Goal: Task Accomplishment & Management: Manage account settings

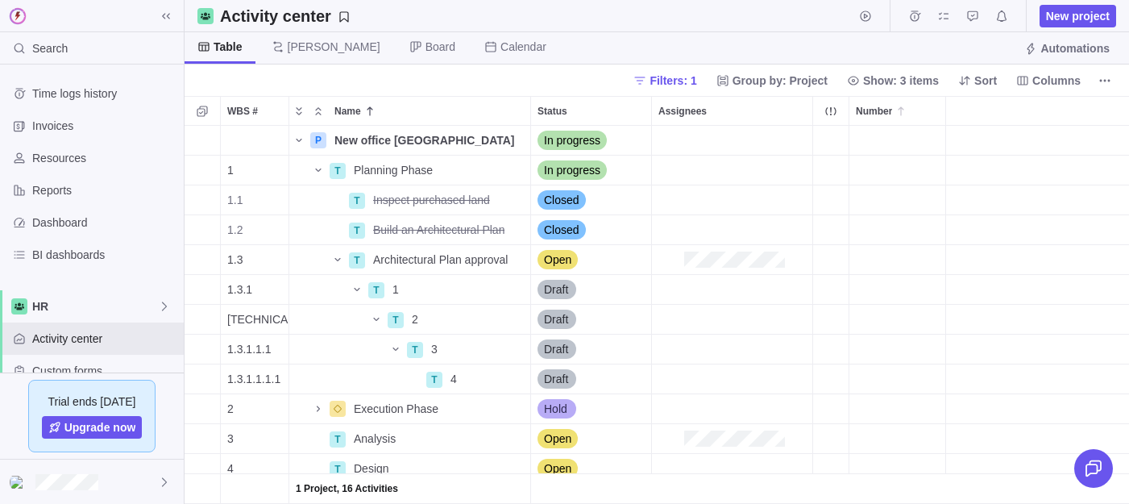
scroll to position [378, 944]
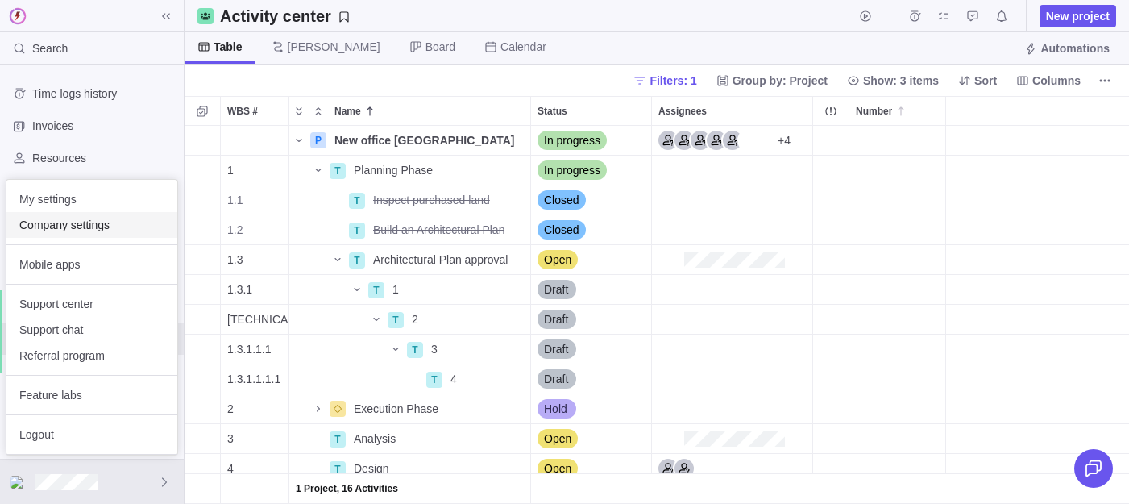
click at [81, 230] on span "Company settings" at bounding box center [91, 225] width 145 height 16
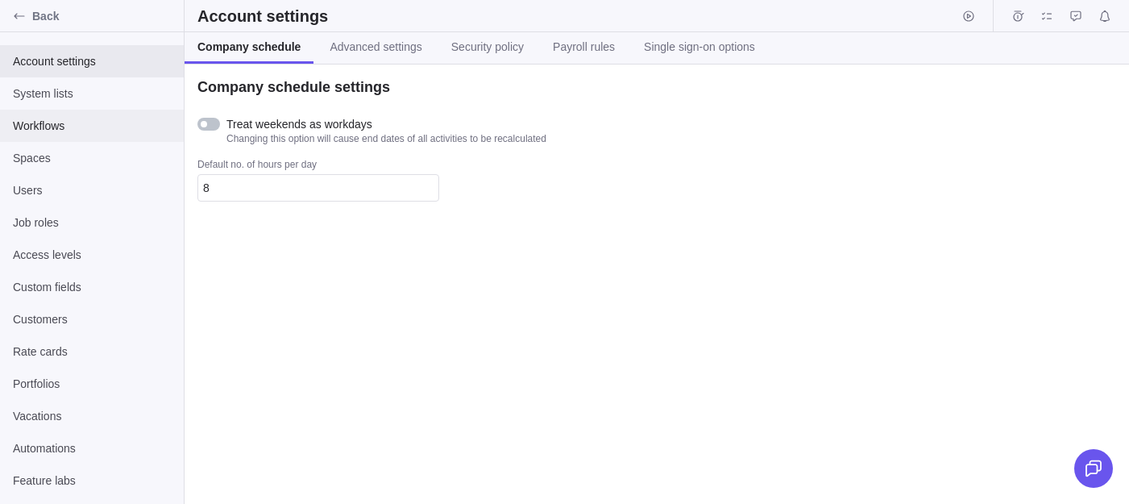
click at [58, 121] on span "Workflows" at bounding box center [92, 126] width 158 height 16
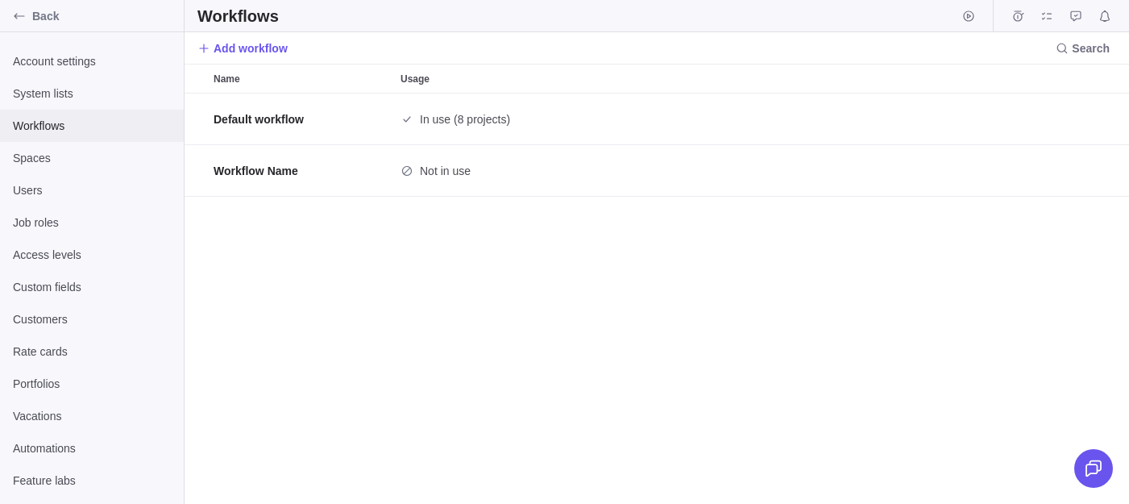
scroll to position [410, 944]
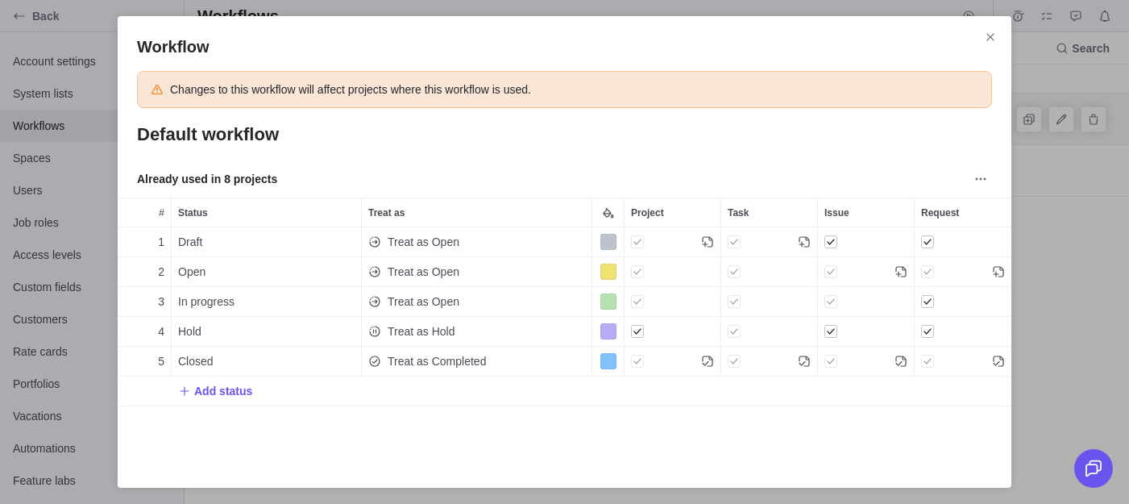
scroll to position [222, 894]
click at [494, 355] on div "Treat as Completed" at bounding box center [477, 360] width 230 height 29
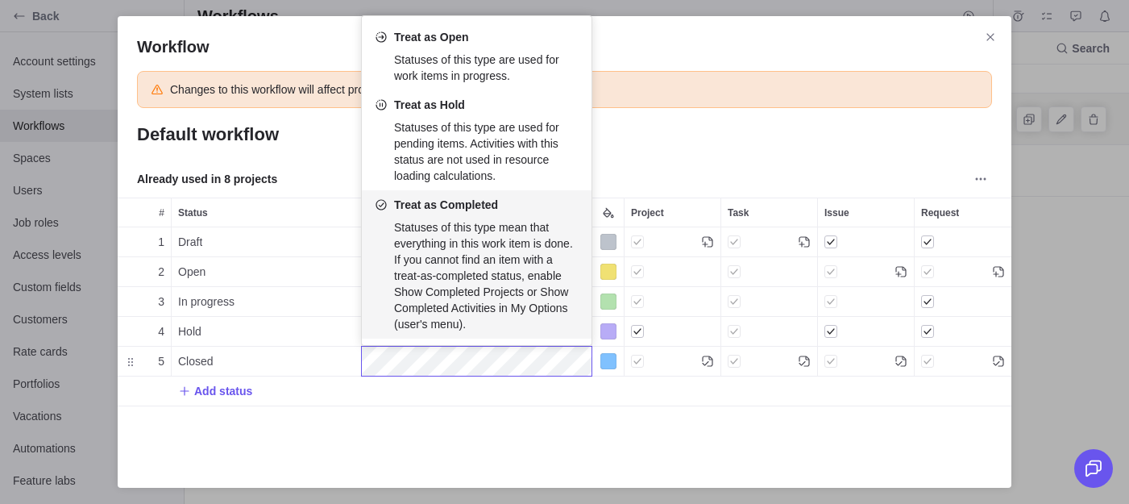
click at [539, 435] on div "Workflow Changes to this workflow will affect projects where this workflow is u…" at bounding box center [564, 252] width 1129 height 504
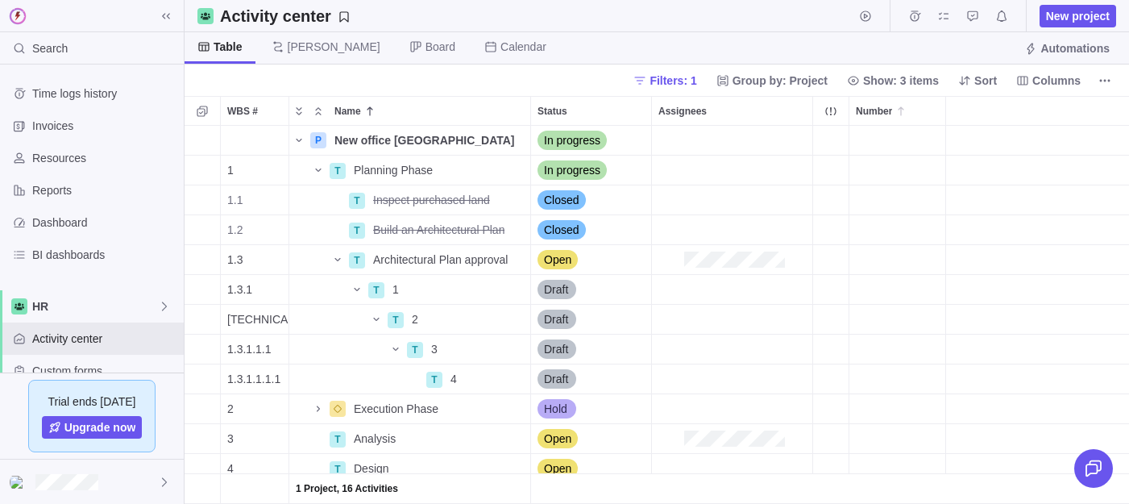
scroll to position [378, 944]
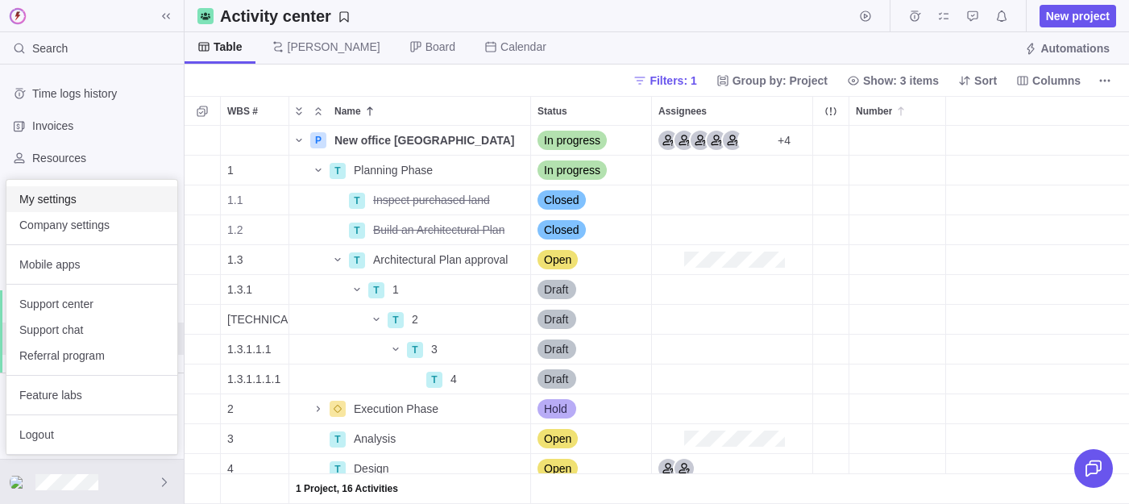
click at [62, 210] on div "My settings" at bounding box center [91, 199] width 171 height 26
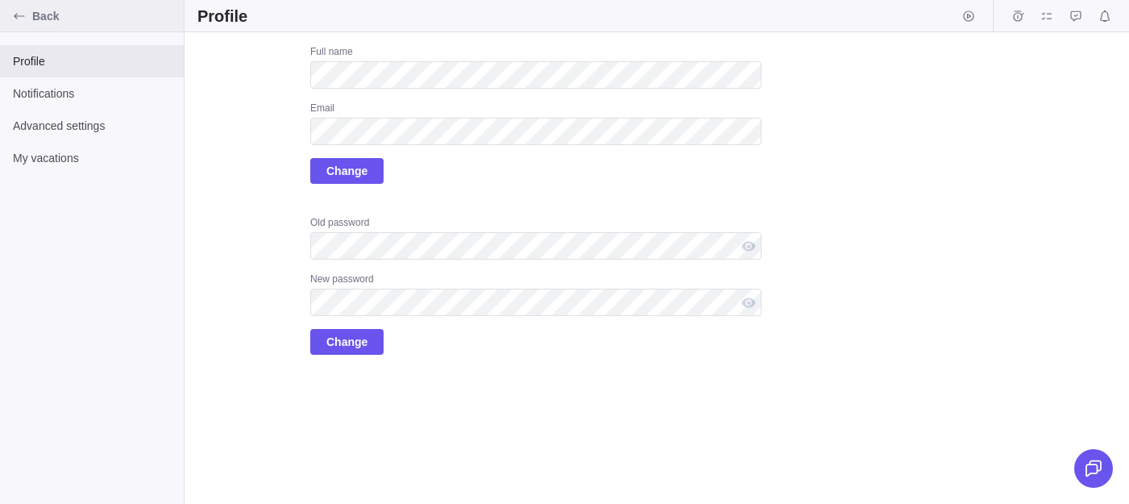
click at [9, 16] on div "Back" at bounding box center [19, 16] width 26 height 26
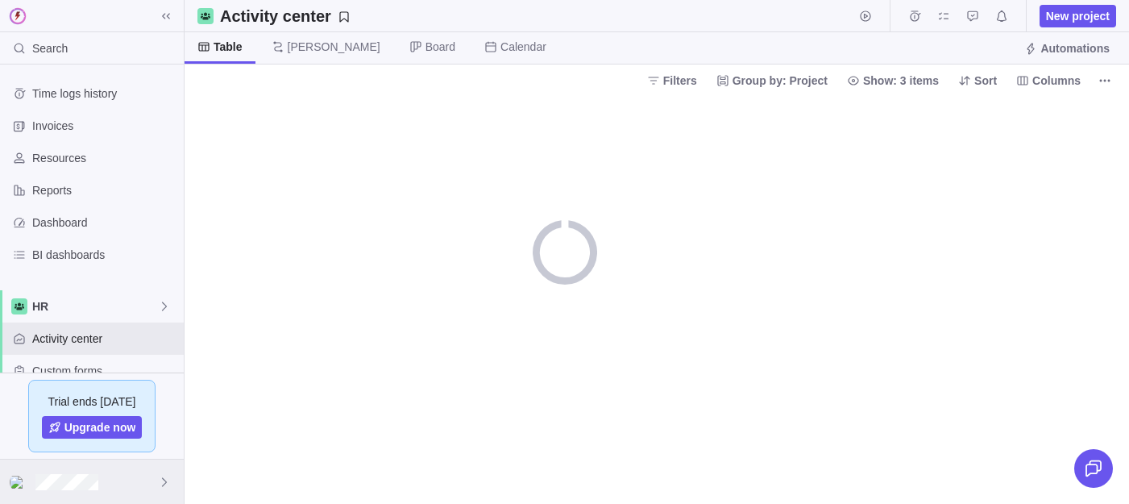
click at [89, 500] on div at bounding box center [92, 481] width 184 height 44
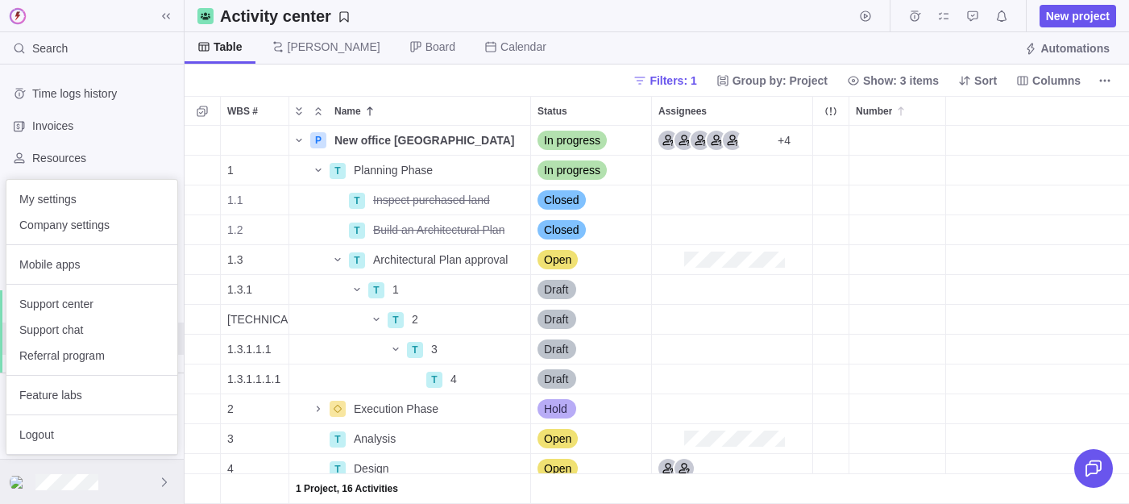
scroll to position [378, 944]
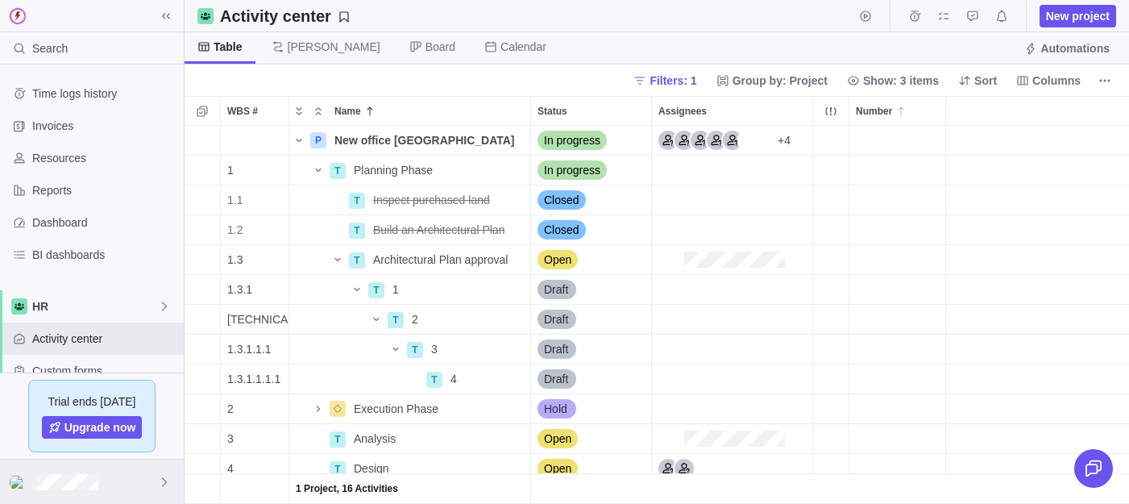
click at [125, 483] on div at bounding box center [92, 481] width 184 height 44
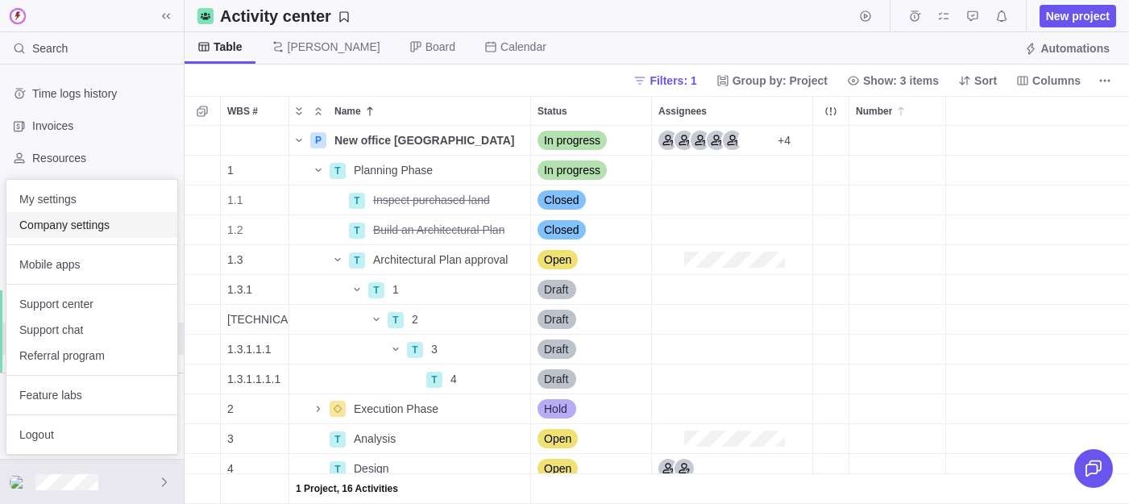
click at [94, 228] on span "Company settings" at bounding box center [91, 225] width 145 height 16
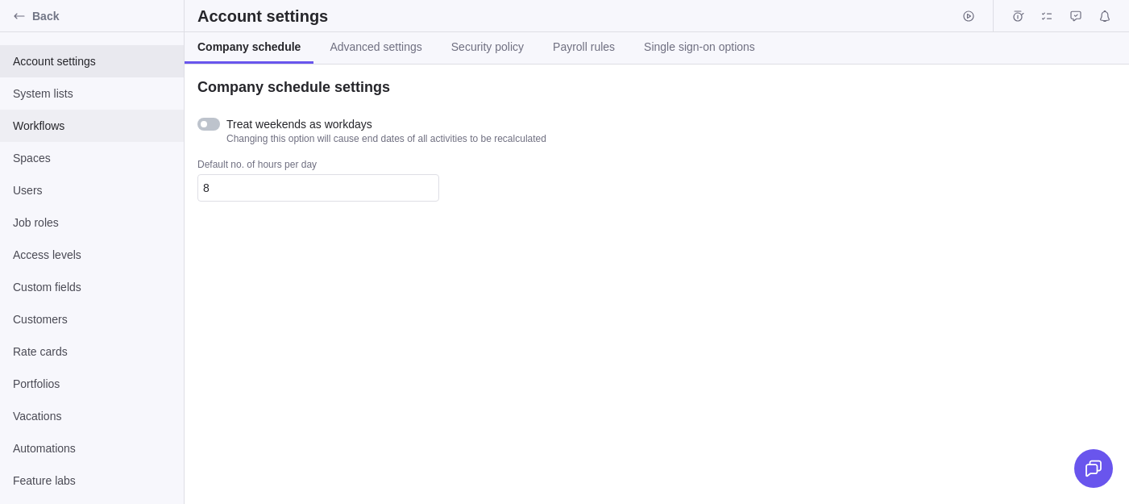
click at [65, 127] on span "Workflows" at bounding box center [92, 126] width 158 height 16
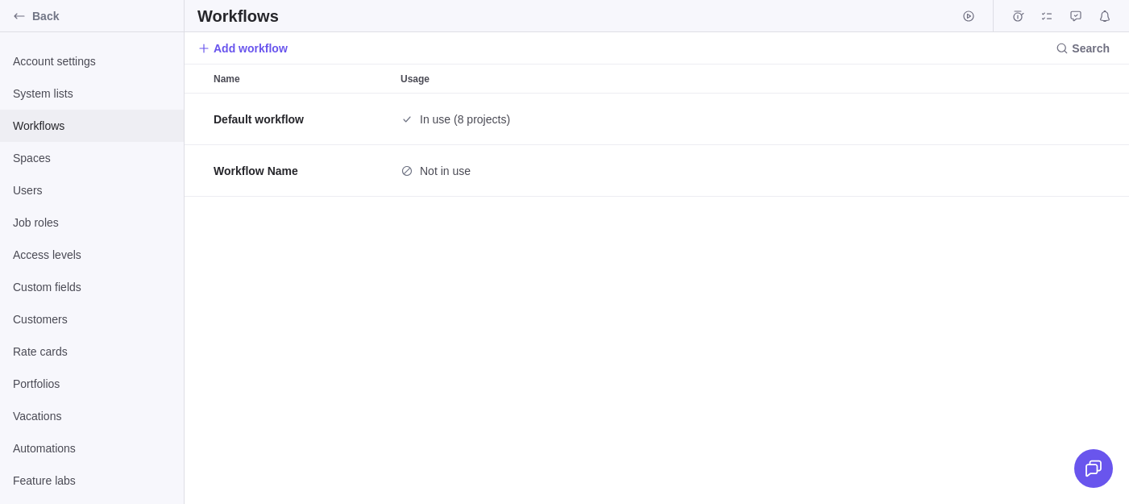
scroll to position [410, 944]
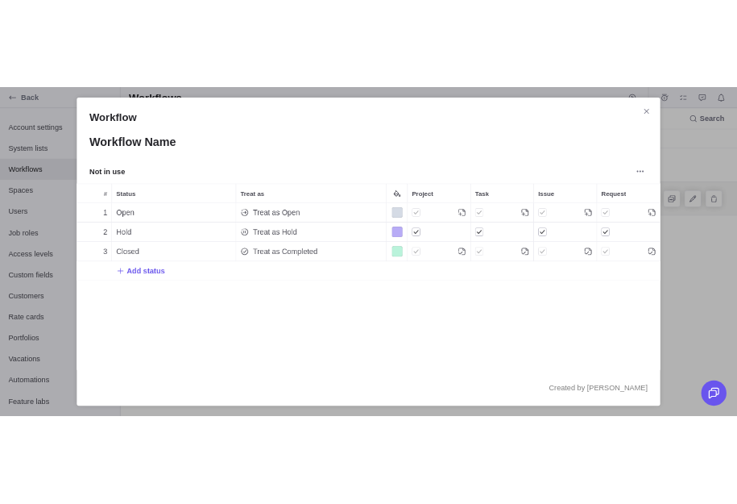
scroll to position [255, 894]
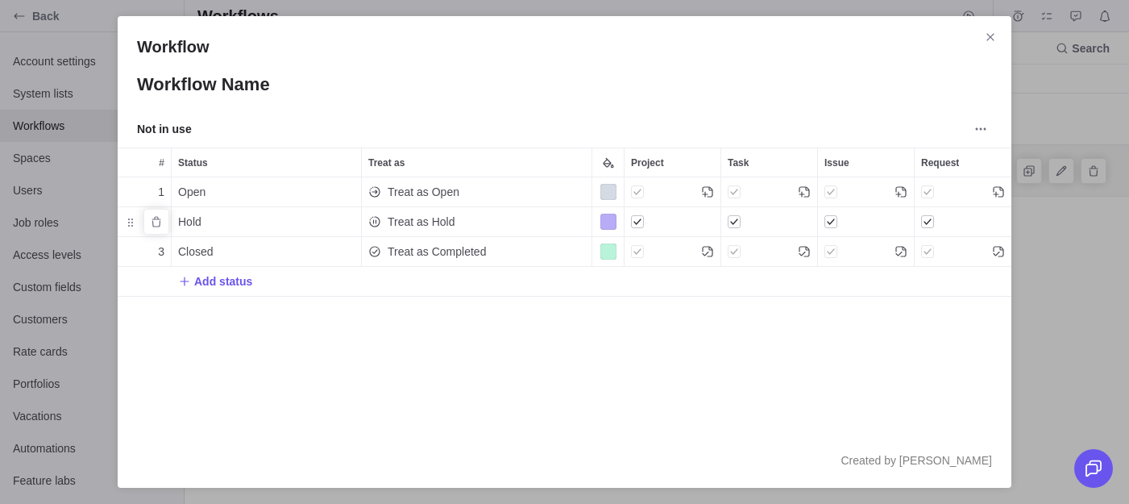
click at [432, 225] on span "Treat as Hold" at bounding box center [422, 222] width 68 height 16
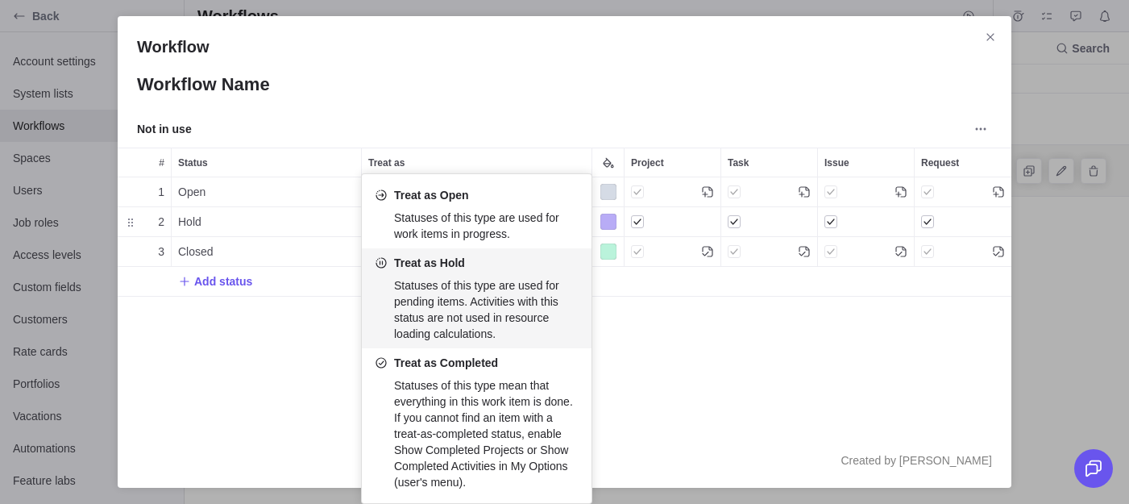
drag, startPoint x: 392, startPoint y: 299, endPoint x: 517, endPoint y: 328, distance: 128.2
click at [518, 331] on div "Treat as Hold Statuses of this type are used for pending items. Activities with…" at bounding box center [477, 298] width 230 height 100
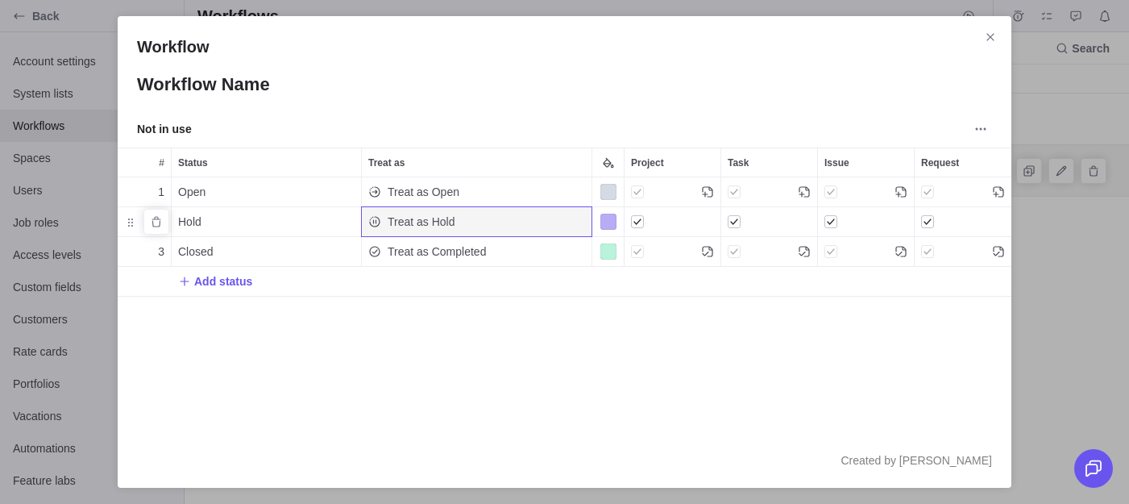
click at [432, 218] on span "Treat as Hold" at bounding box center [422, 222] width 68 height 16
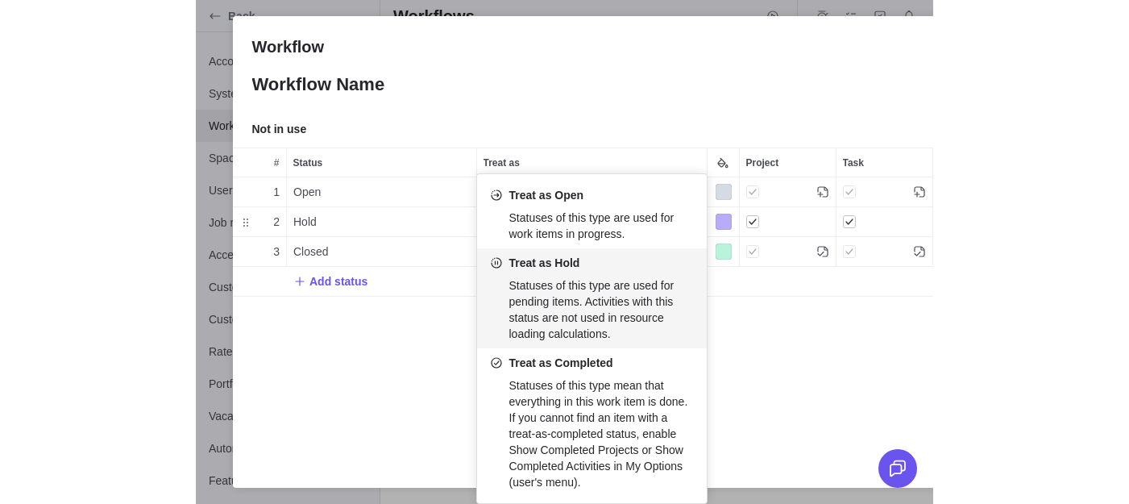
scroll to position [410, 944]
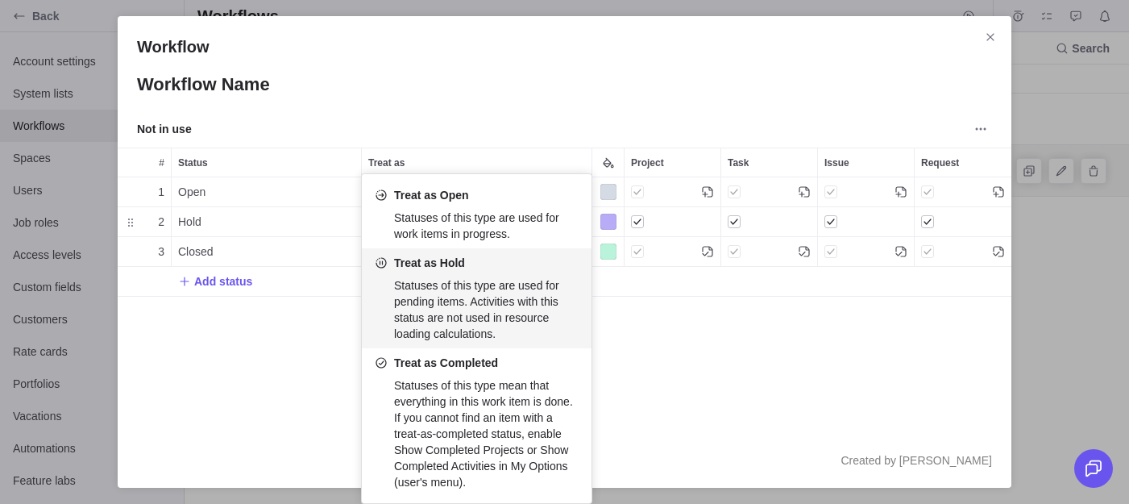
click at [994, 26] on div "Workflow Workflow Name Not in use # Status Treat as Project Task Issue Request …" at bounding box center [564, 252] width 1129 height 504
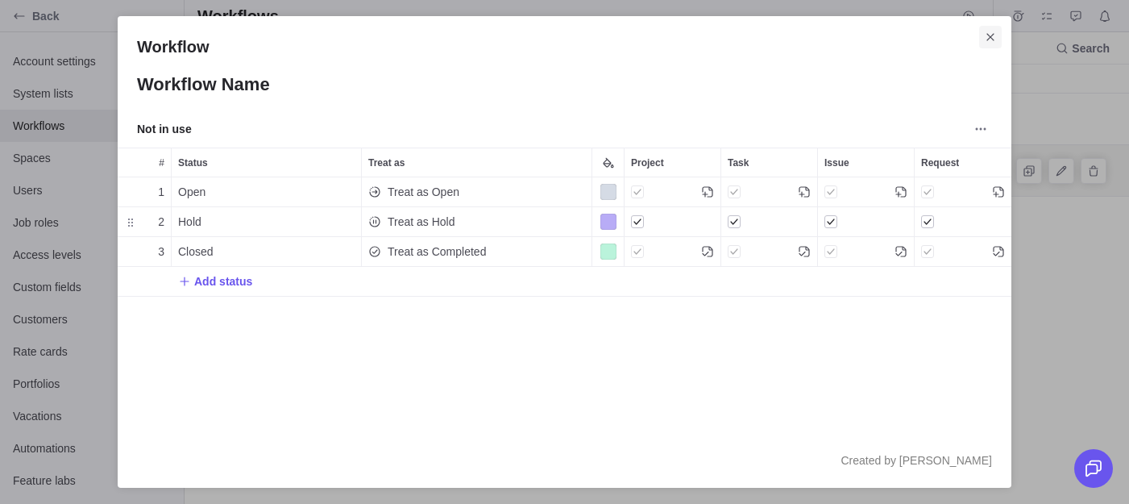
click at [989, 32] on icon "Close" at bounding box center [990, 37] width 13 height 13
